Goal: Transaction & Acquisition: Subscribe to service/newsletter

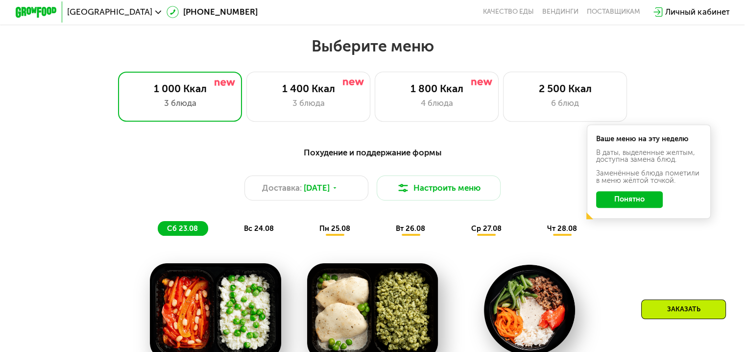
scroll to position [441, 0]
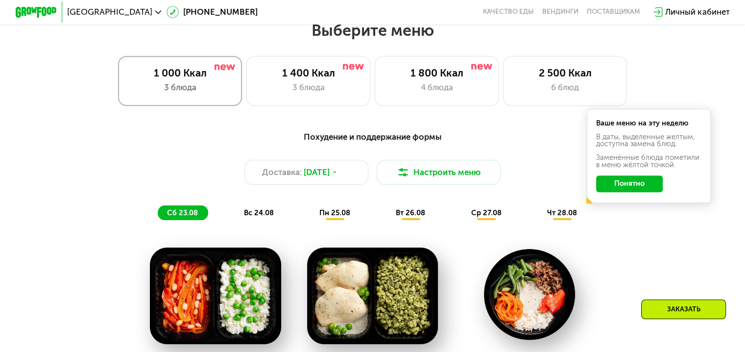
click at [235, 88] on div "1 000 Ккал 3 блюда" at bounding box center [180, 80] width 124 height 49
click at [284, 91] on div "3 блюда" at bounding box center [308, 87] width 102 height 12
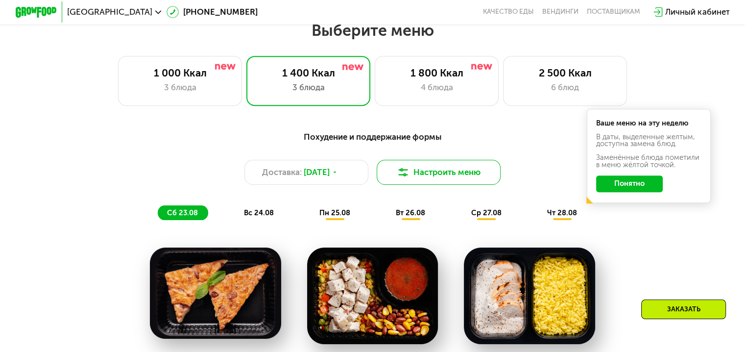
click at [433, 177] on button "Настроить меню" at bounding box center [439, 172] width 124 height 25
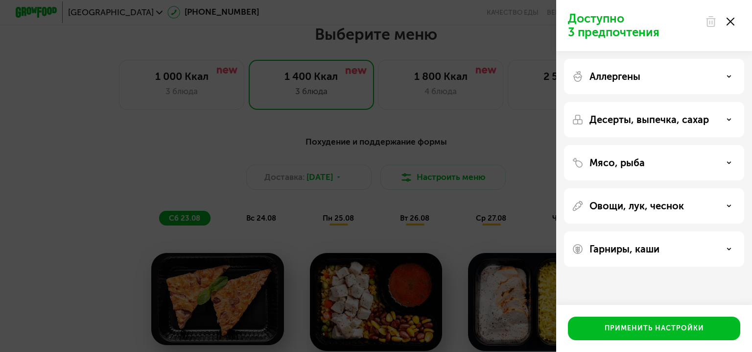
click at [729, 18] on icon at bounding box center [731, 22] width 8 height 8
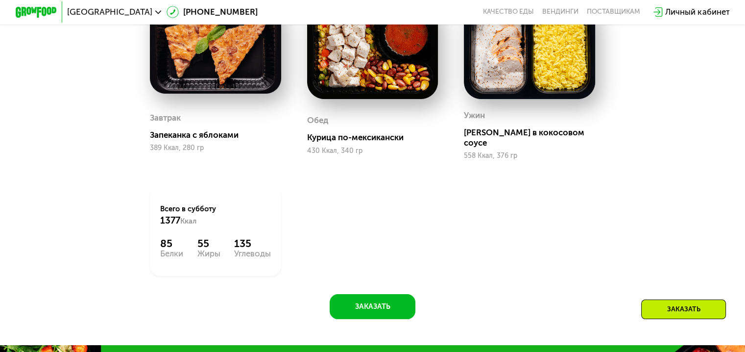
scroll to position [784, 0]
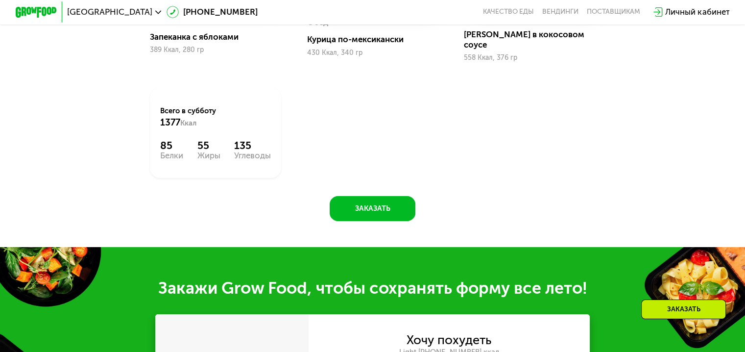
click at [181, 110] on div "Всего в [DATE] 1377 Ккал" at bounding box center [215, 117] width 110 height 23
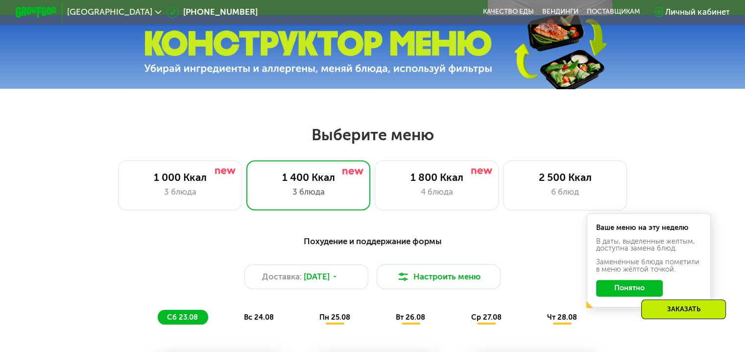
scroll to position [343, 0]
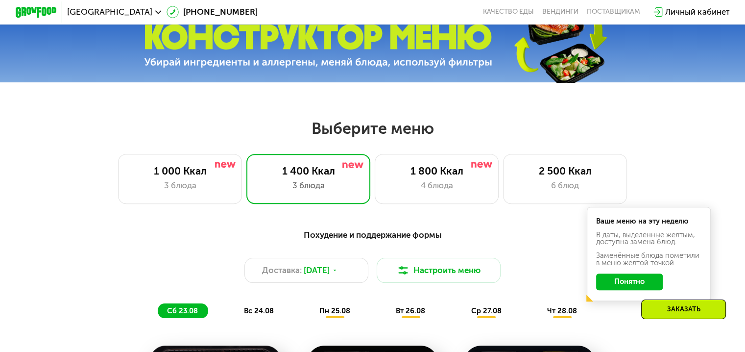
click at [333, 49] on img at bounding box center [318, 46] width 348 height 44
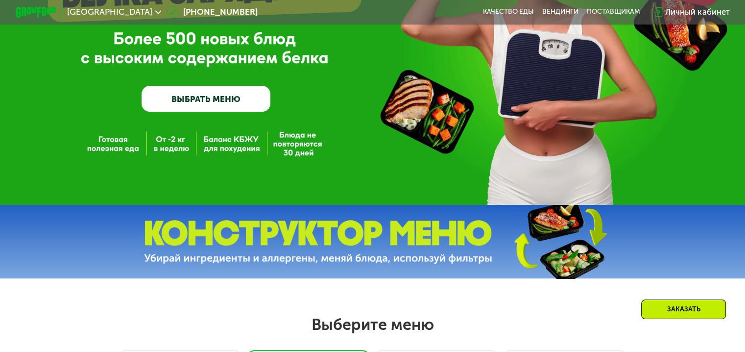
click at [214, 105] on link "ВЫБРАТЬ МЕНЮ" at bounding box center [206, 99] width 129 height 26
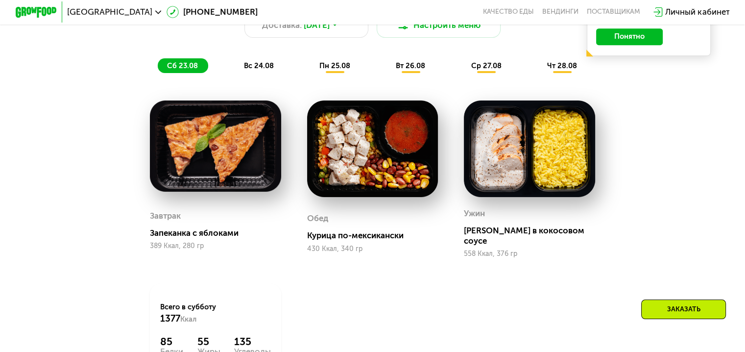
scroll to position [343, 0]
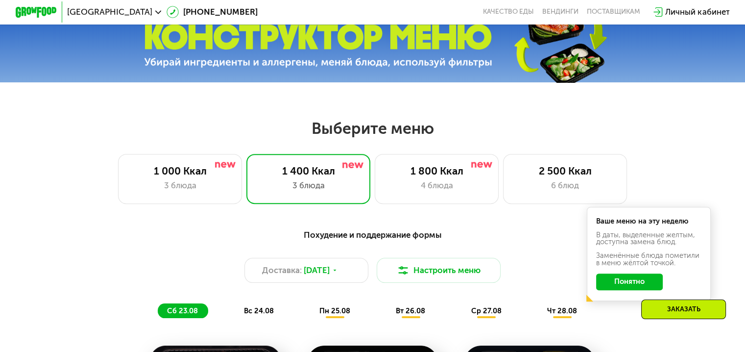
click at [334, 138] on h2 "Выберите меню" at bounding box center [372, 129] width 679 height 20
click at [294, 164] on div "1 400 Ккал 3 блюда" at bounding box center [308, 178] width 124 height 49
click at [287, 202] on div "1 400 Ккал 3 блюда" at bounding box center [308, 178] width 124 height 49
click at [342, 239] on div "Похудение и поддержание формы" at bounding box center [372, 234] width 613 height 13
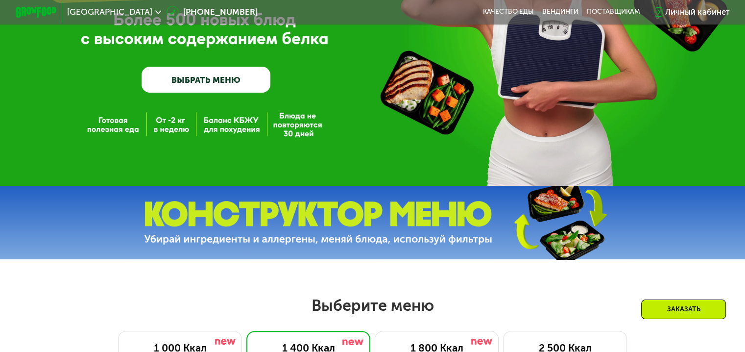
scroll to position [147, 0]
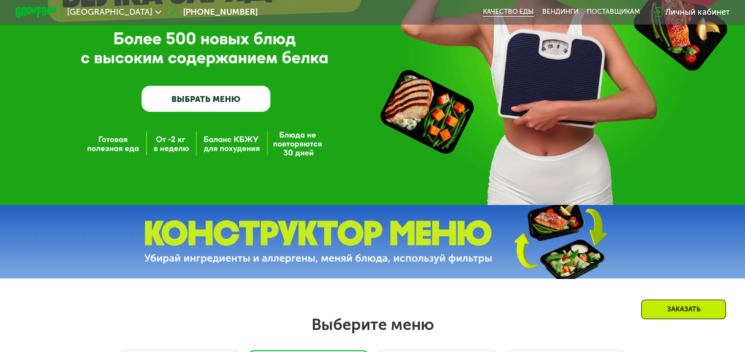
click at [490, 15] on link "Качество еды" at bounding box center [508, 12] width 51 height 8
